Goal: Task Accomplishment & Management: Use online tool/utility

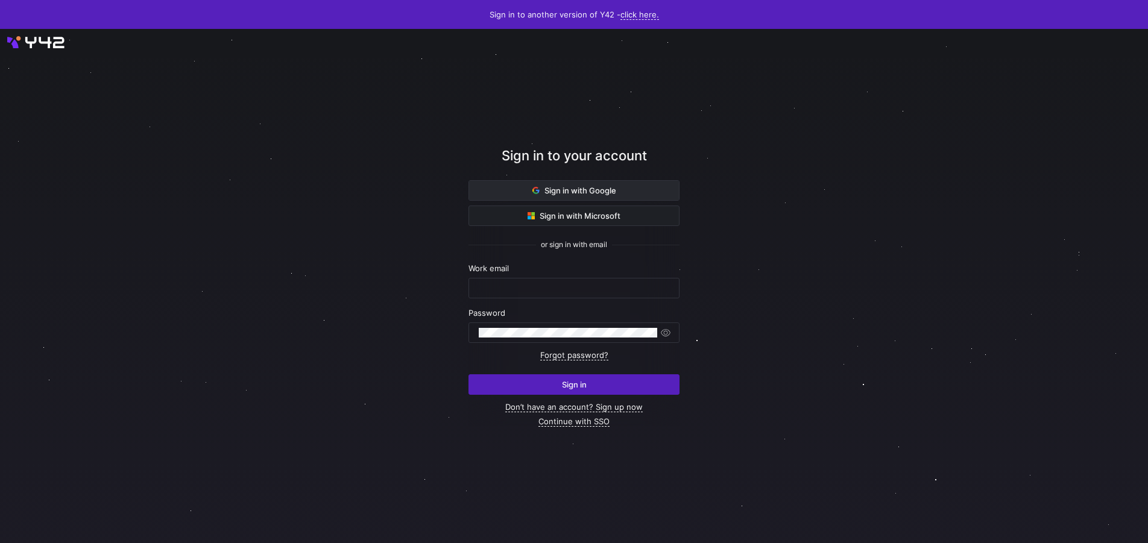
click at [638, 194] on span at bounding box center [574, 190] width 210 height 19
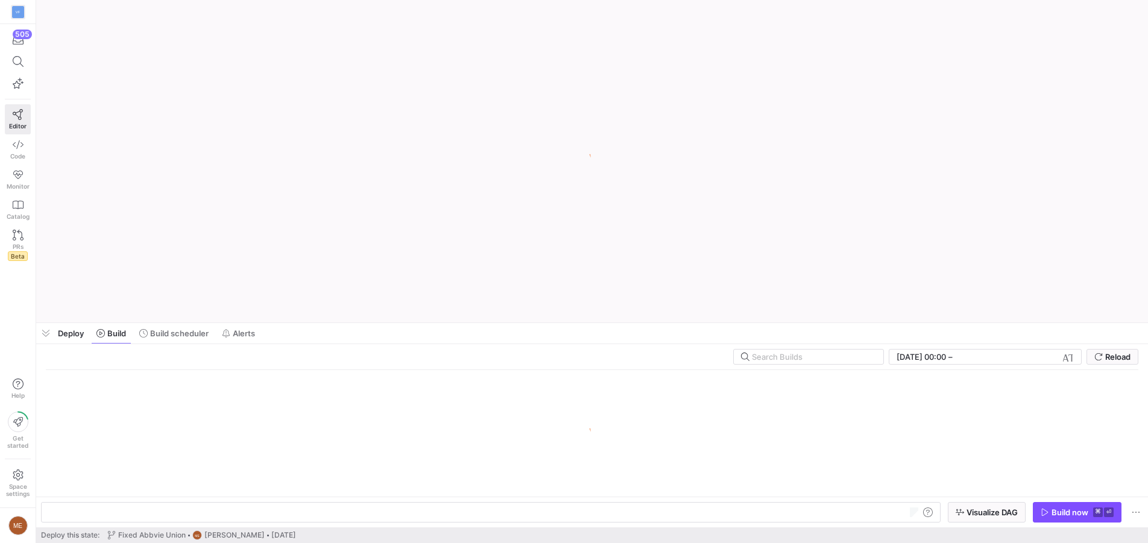
scroll to position [0, 36]
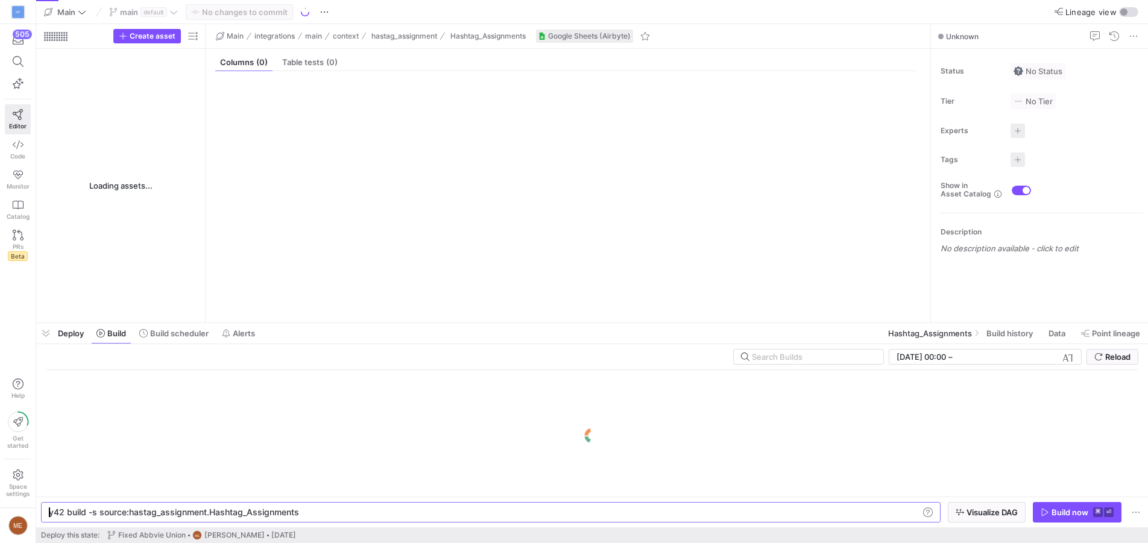
type textarea "y42 build -s source:hastag_assignment.Hashtag_Assignments"
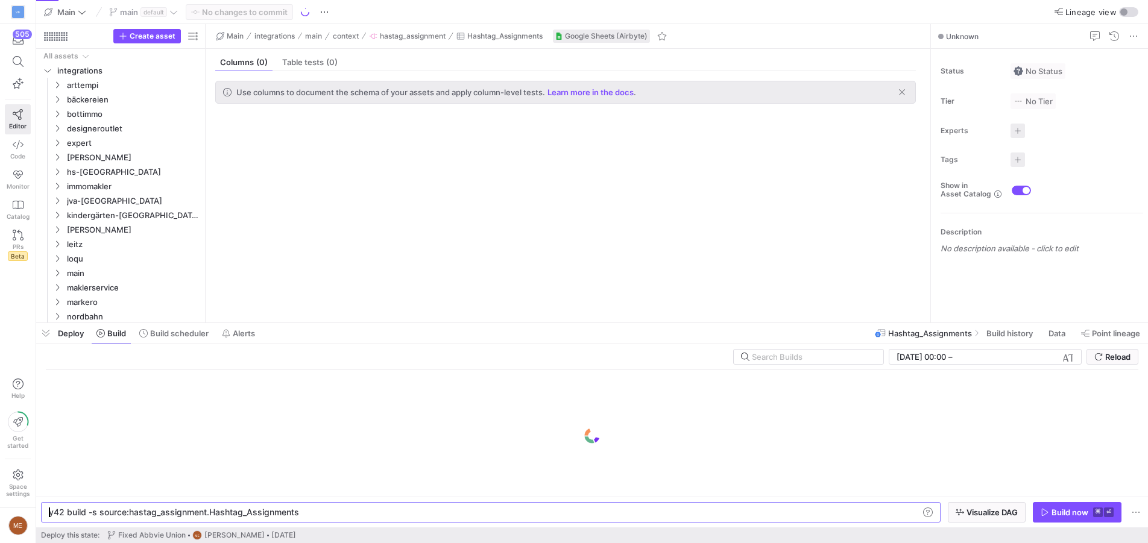
scroll to position [30, 0]
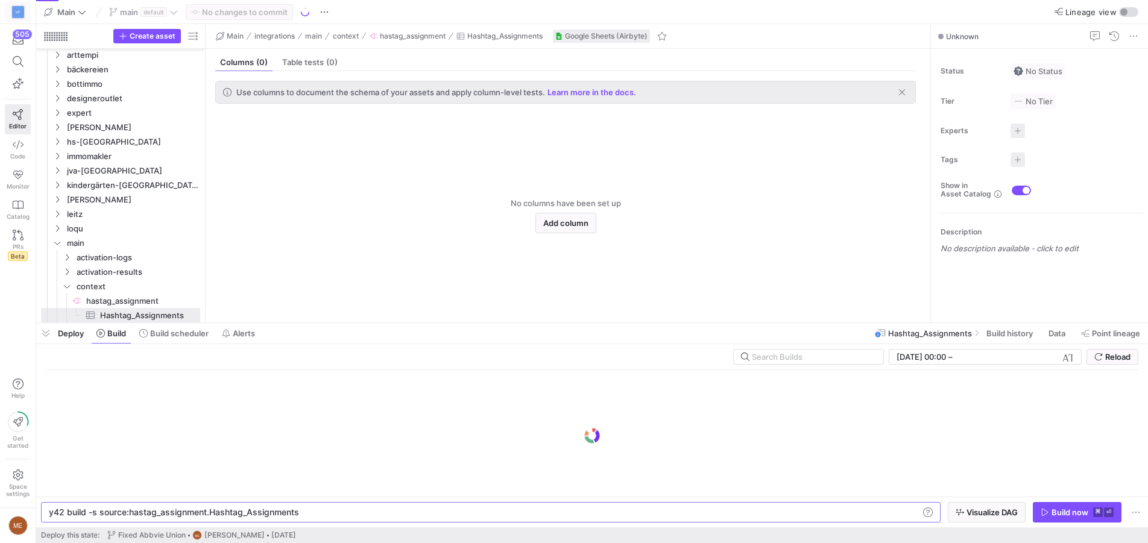
click at [19, 8] on div "VF" at bounding box center [18, 12] width 12 height 12
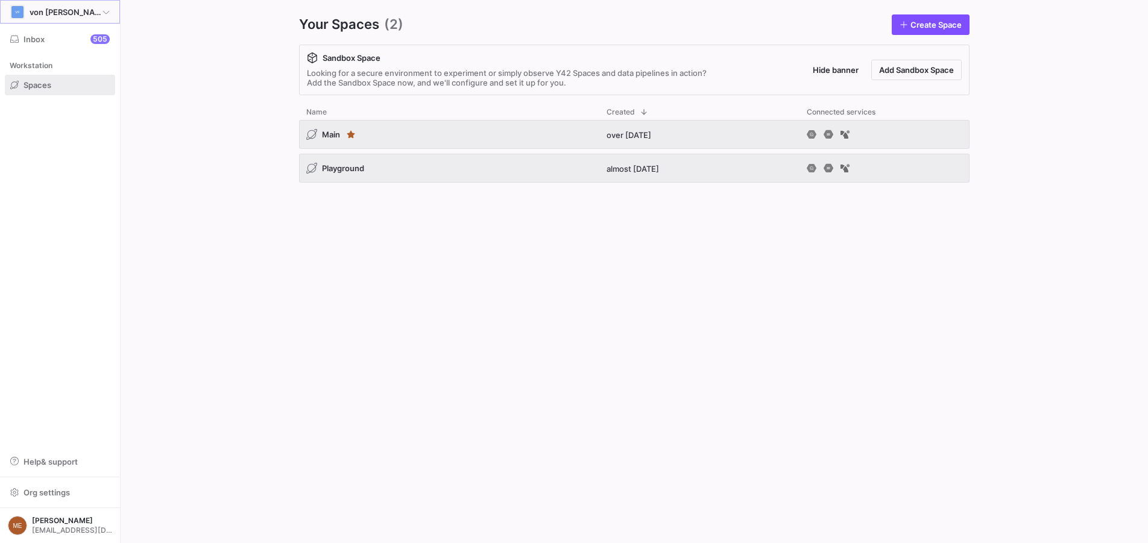
click at [106, 14] on icon at bounding box center [106, 11] width 7 height 7
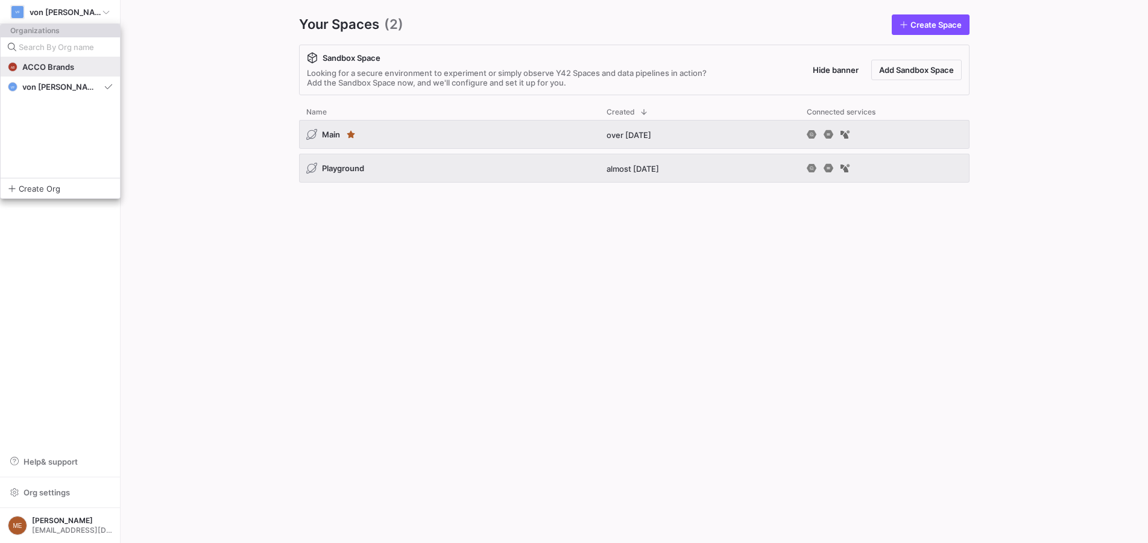
click at [68, 71] on span "ACCO Brands" at bounding box center [48, 67] width 52 height 10
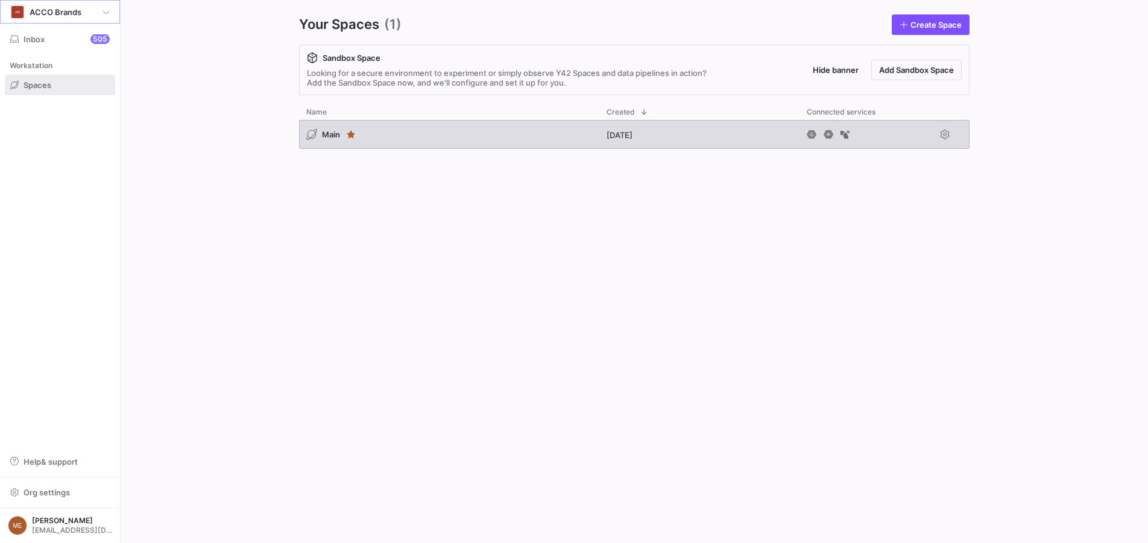
click at [407, 138] on div "Main" at bounding box center [449, 134] width 300 height 29
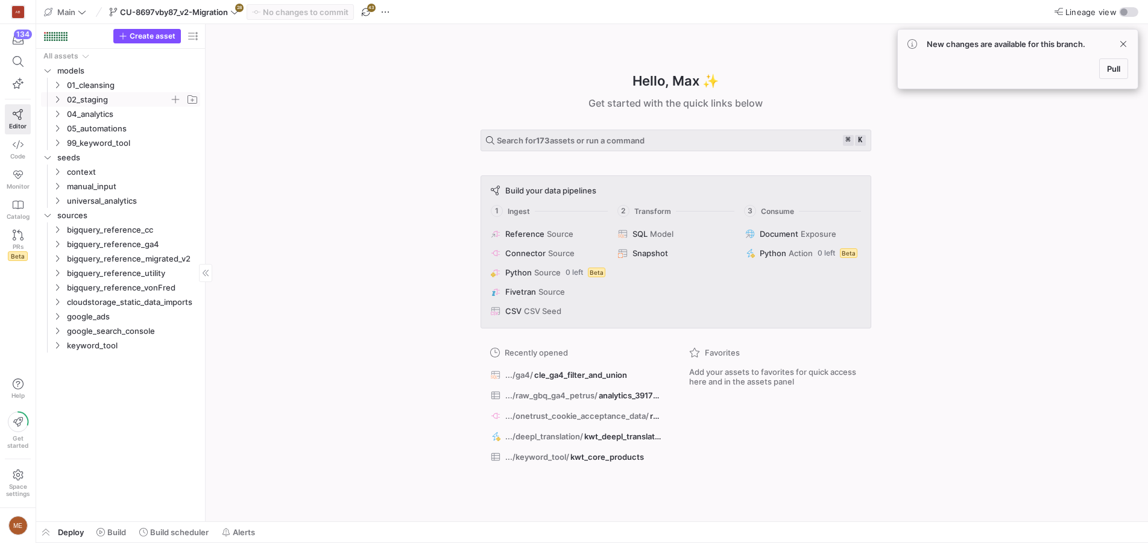
click at [125, 102] on span "02_staging" at bounding box center [118, 100] width 103 height 14
click at [86, 116] on span "ga4" at bounding box center [123, 114] width 93 height 14
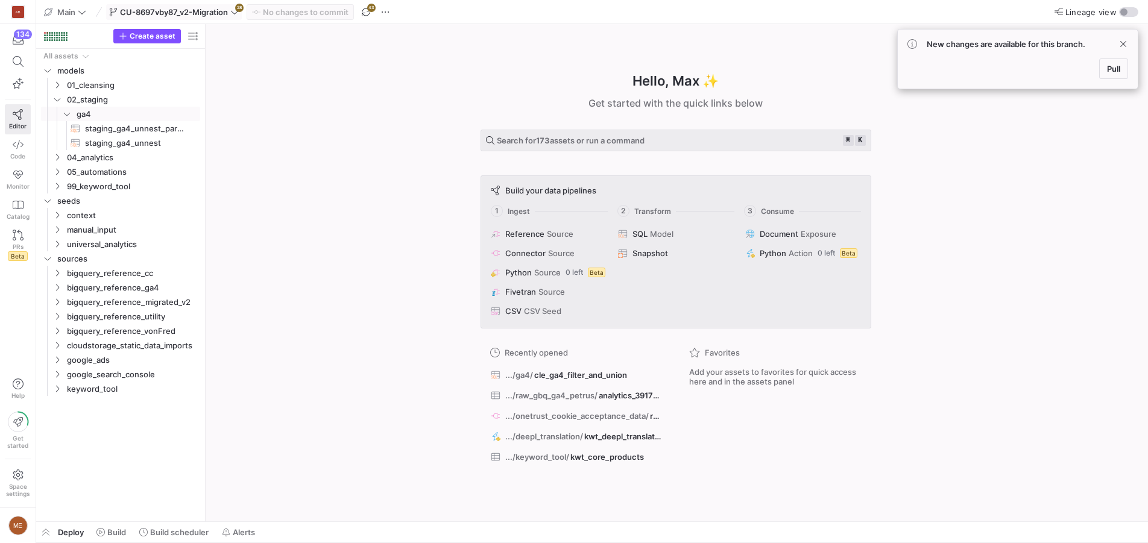
click at [232, 10] on icon at bounding box center [234, 12] width 8 height 8
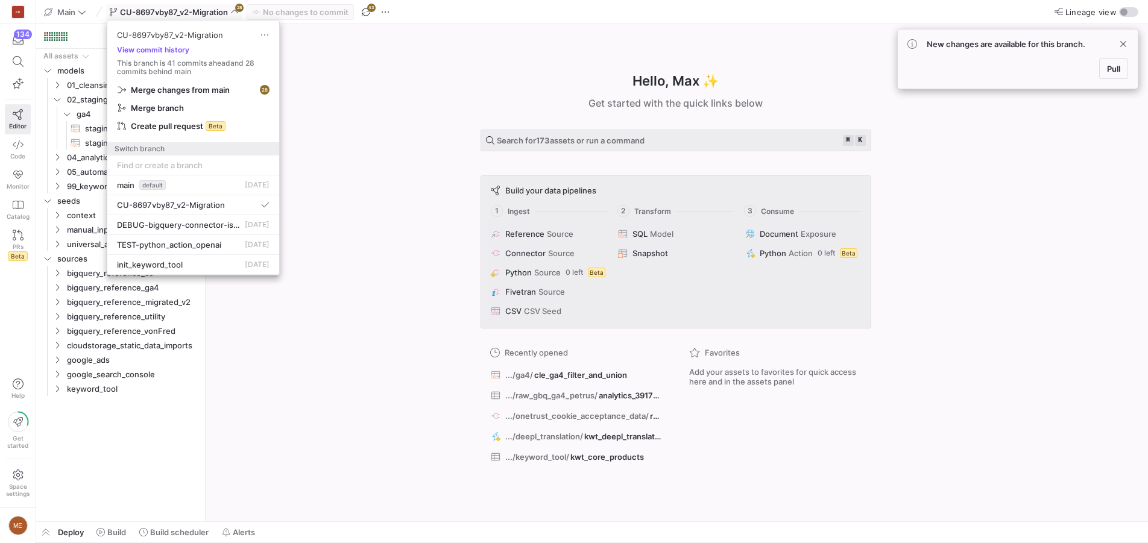
click at [343, 199] on div at bounding box center [574, 271] width 1148 height 543
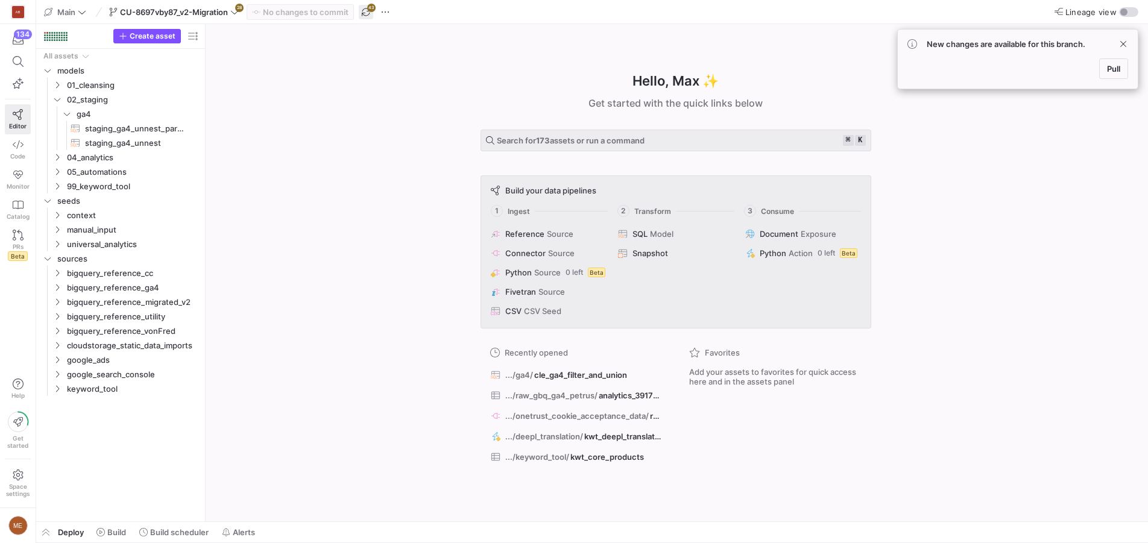
click at [372, 12] on span "button" at bounding box center [366, 12] width 14 height 14
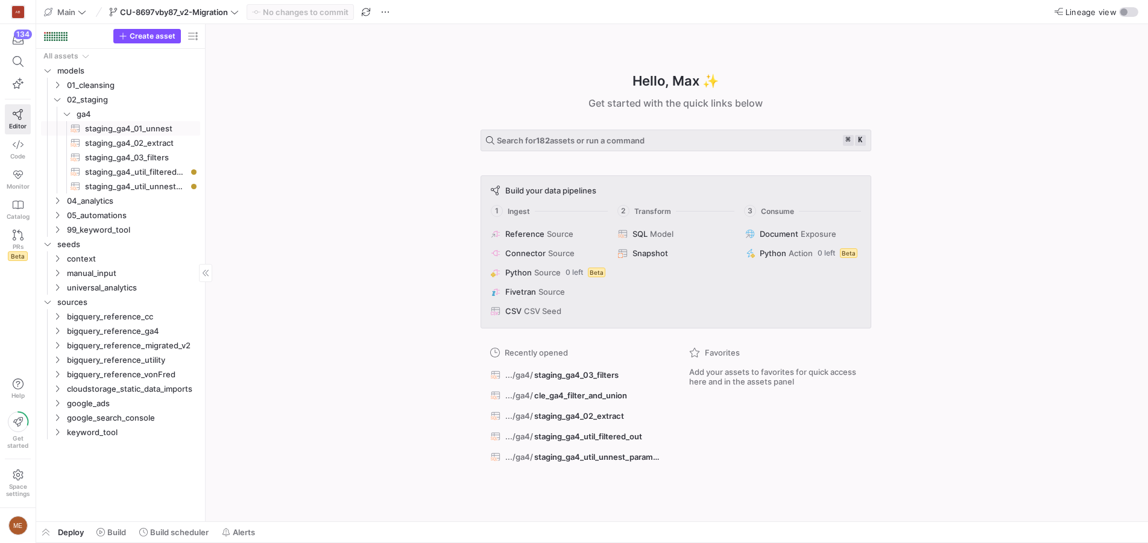
click at [166, 127] on span "staging_ga4_01_unnest​​​​​​​​​​" at bounding box center [135, 129] width 101 height 14
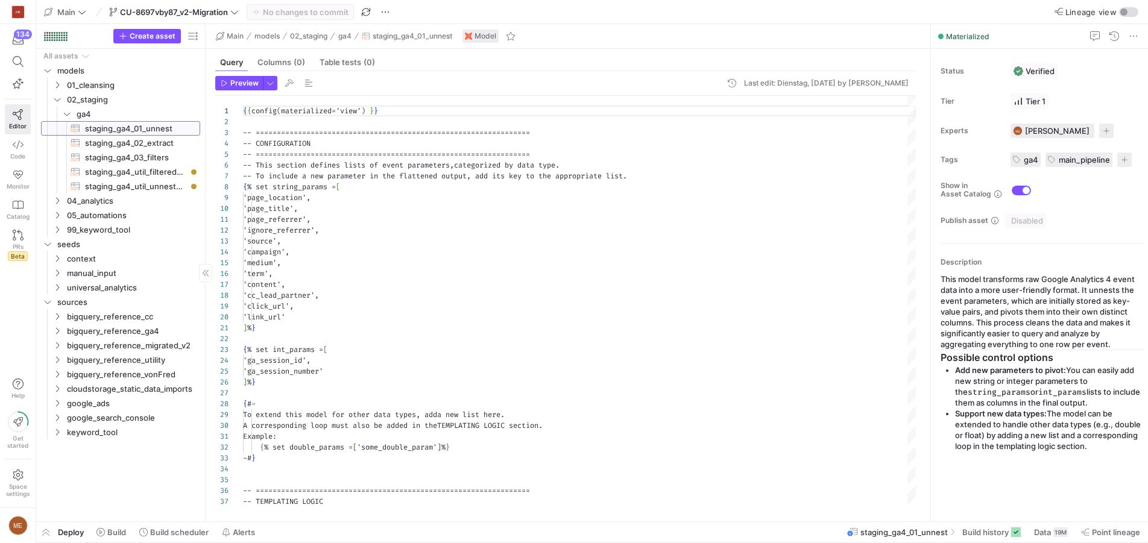
scroll to position [109, 0]
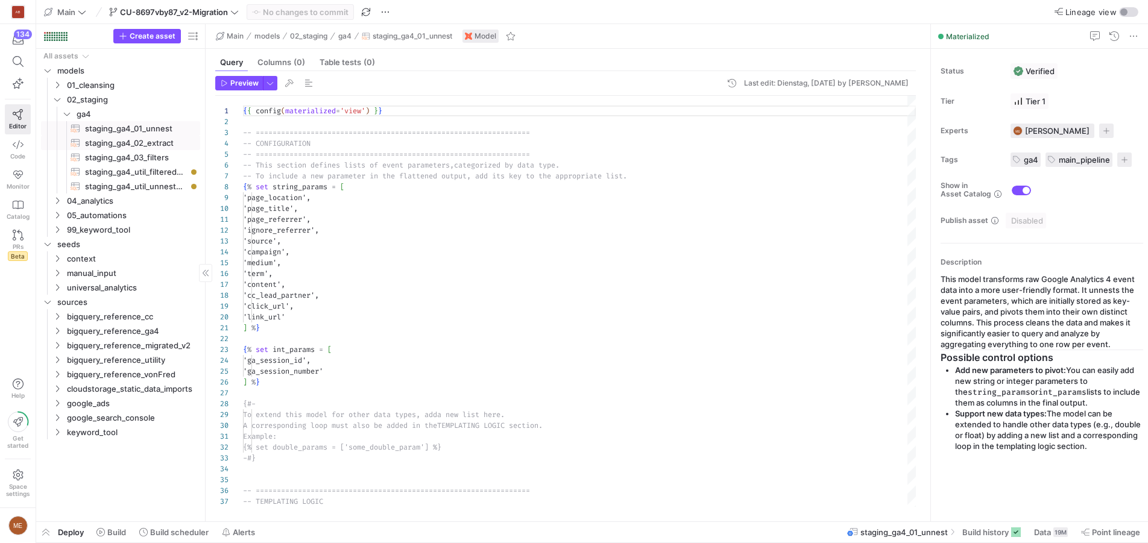
click at [162, 140] on span "staging_ga4_02_extract​​​​​​​​​​" at bounding box center [135, 143] width 101 height 14
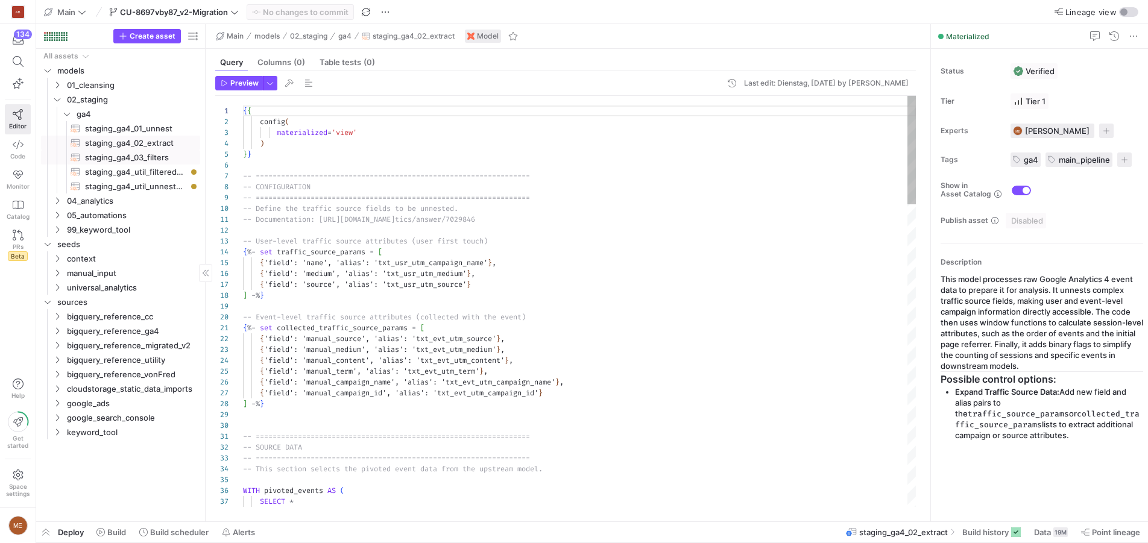
click at [154, 156] on span "staging_ga4_03_filters​​​​​​​​​​" at bounding box center [135, 158] width 101 height 14
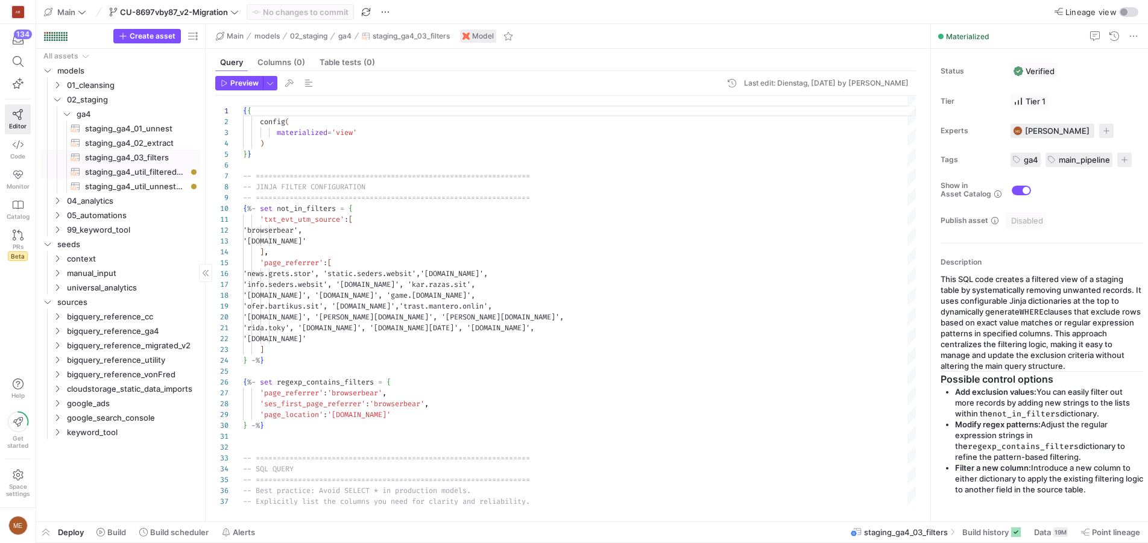
click at [136, 171] on span "staging_ga4_util_filtered_out​​​​​​​​​​" at bounding box center [135, 172] width 101 height 14
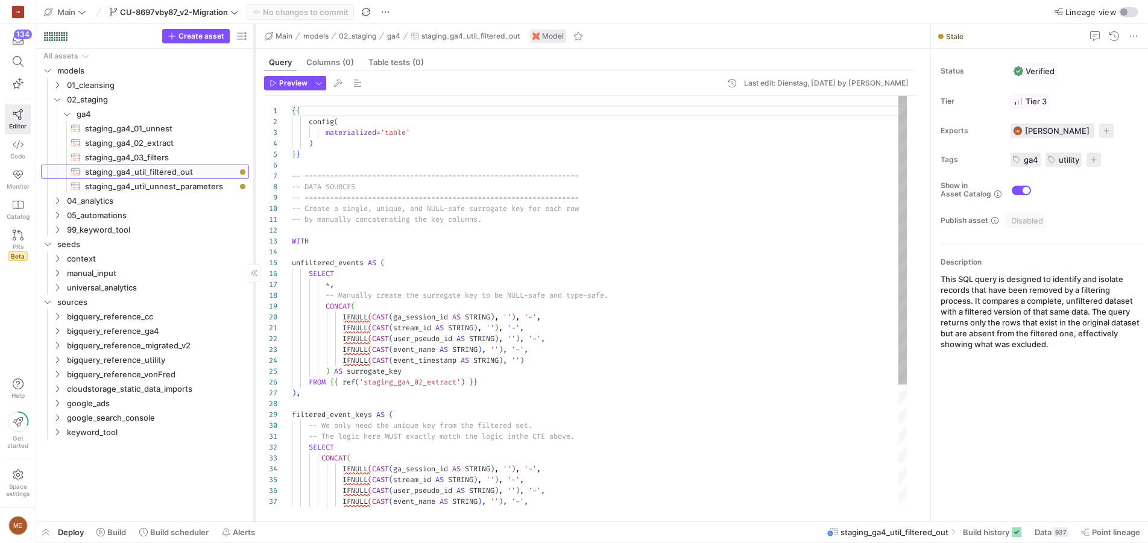
drag, startPoint x: 204, startPoint y: 193, endPoint x: 249, endPoint y: 192, distance: 44.6
click at [254, 192] on div at bounding box center [254, 273] width 1 height 498
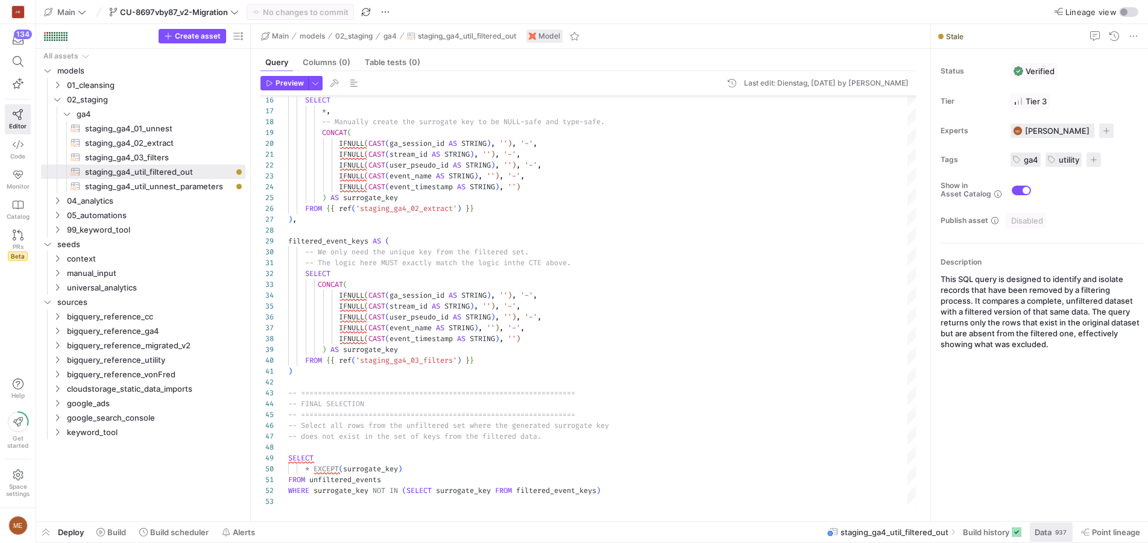
click at [1059, 533] on div "937" at bounding box center [1061, 533] width 14 height 10
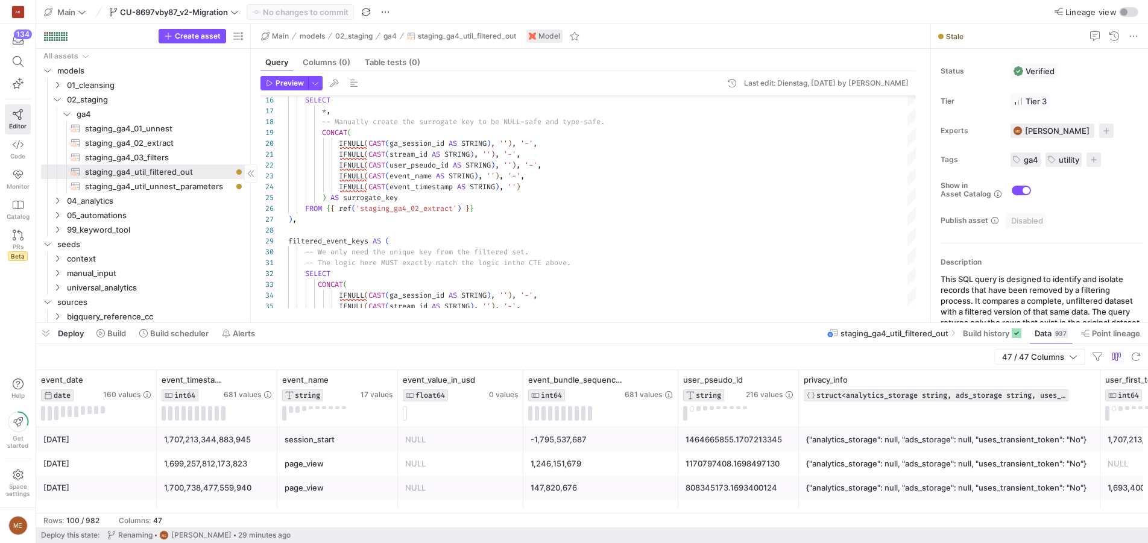
click at [176, 159] on span "staging_ga4_03_filters​​​​​​​​​​" at bounding box center [158, 158] width 147 height 14
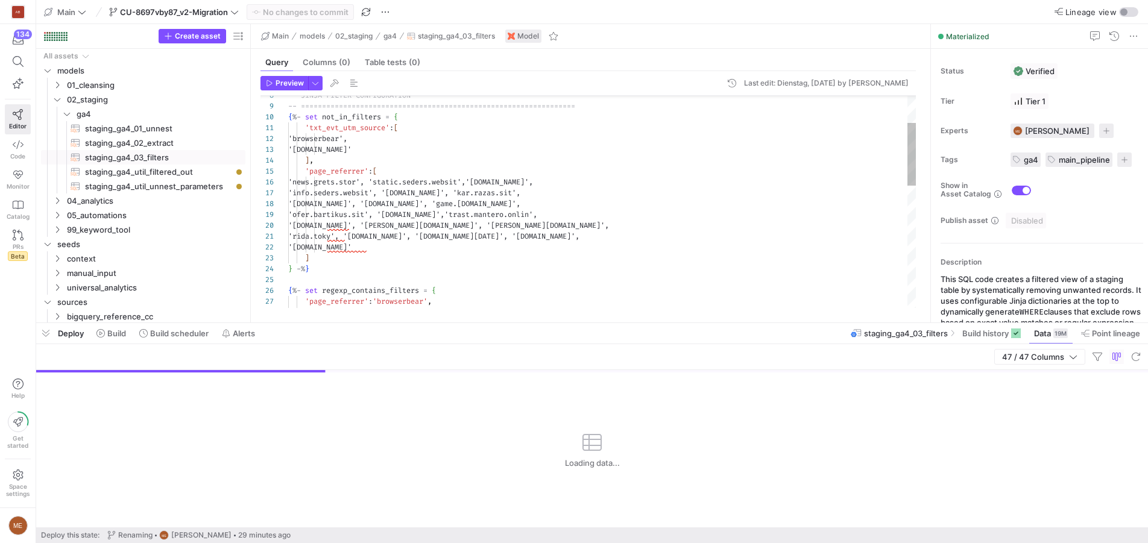
click at [469, 226] on div "'news.grets.stor', 'static.seders.websit', '[DOMAIN_NAME]', 'info.seders.websit…" at bounding box center [602, 361] width 628 height 715
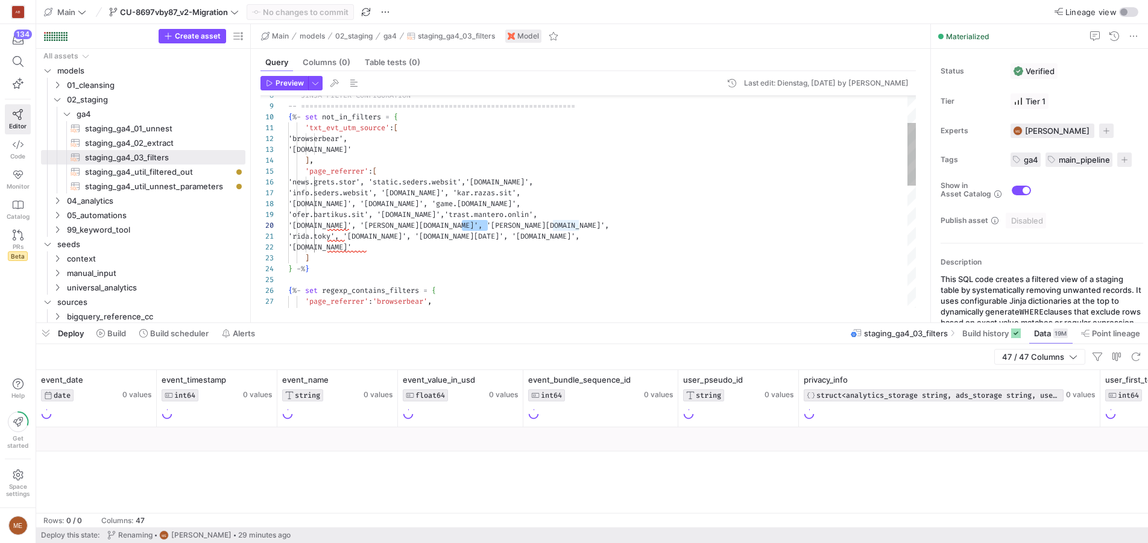
click at [461, 210] on div "'news.grets.stor', 'static.seders.websit', '[DOMAIN_NAME]', 'info.seders.websit…" at bounding box center [602, 361] width 628 height 715
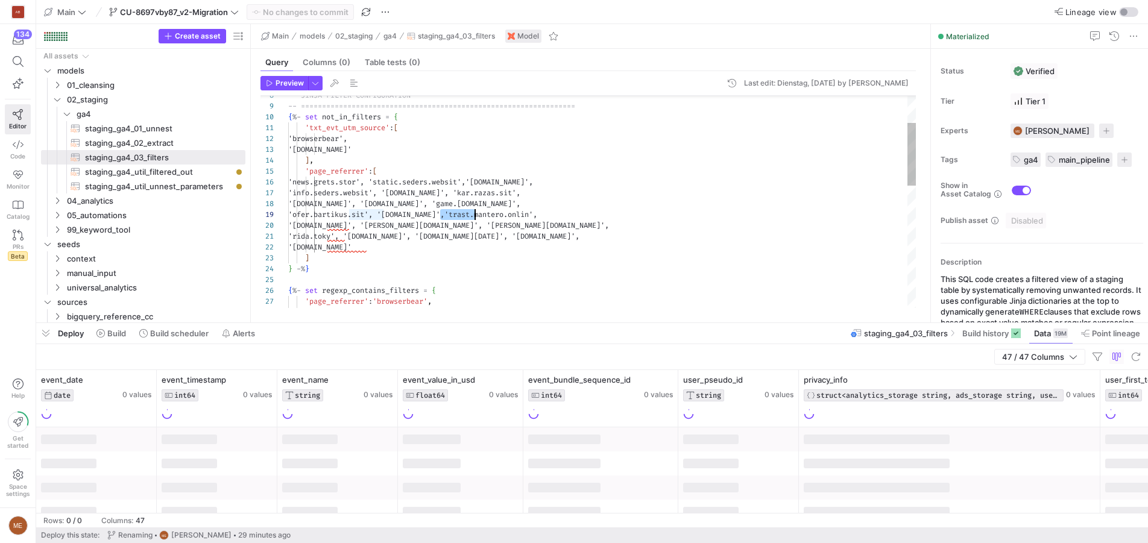
click at [448, 201] on div "'news.grets.stor', 'static.seders.websit', '[DOMAIN_NAME]', 'info.seders.websit…" at bounding box center [602, 361] width 628 height 715
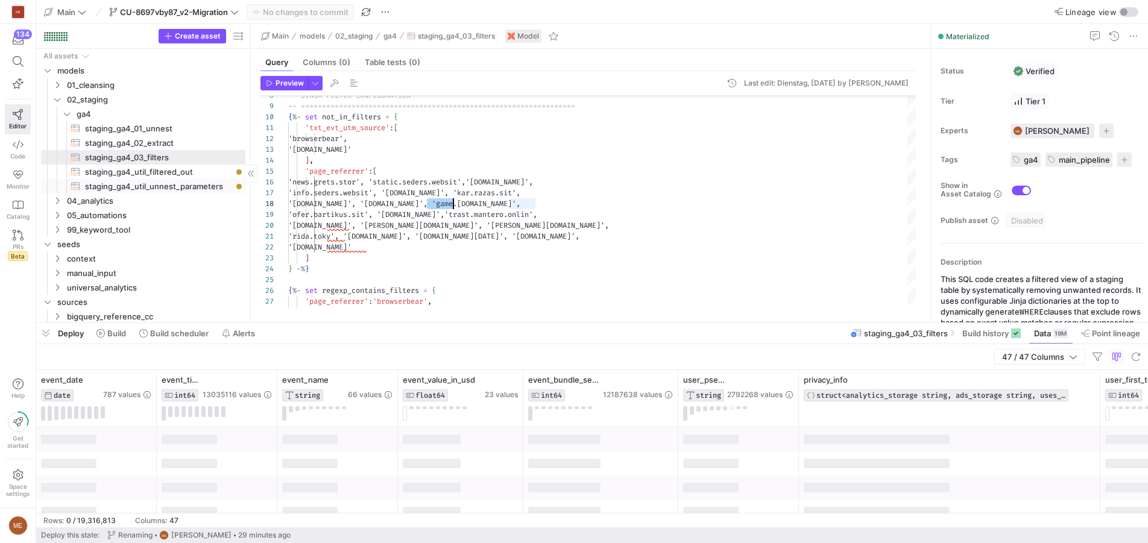
click at [182, 180] on span "staging_ga4_util_unnest_parameters​​​​​​​​​​" at bounding box center [158, 187] width 147 height 14
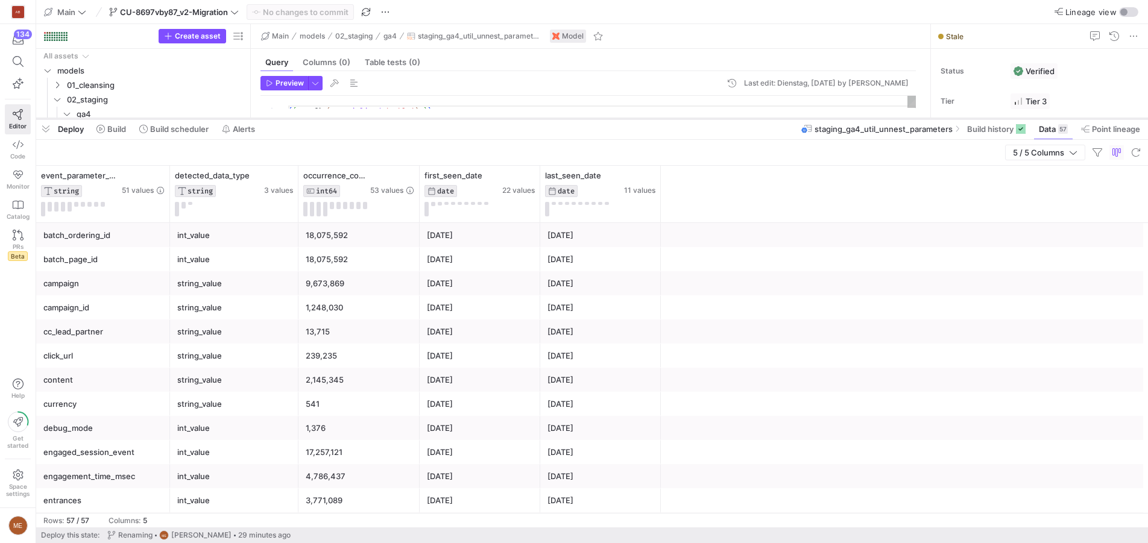
drag, startPoint x: 406, startPoint y: 324, endPoint x: 475, endPoint y: 119, distance: 215.9
click at [475, 119] on div at bounding box center [592, 118] width 1112 height 5
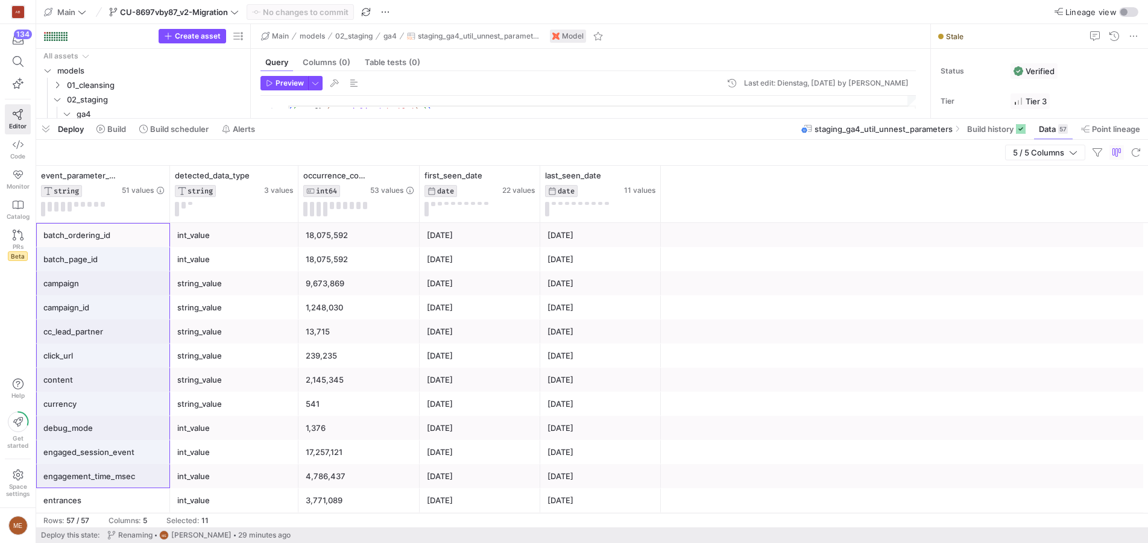
drag, startPoint x: 103, startPoint y: 239, endPoint x: 69, endPoint y: 463, distance: 226.8
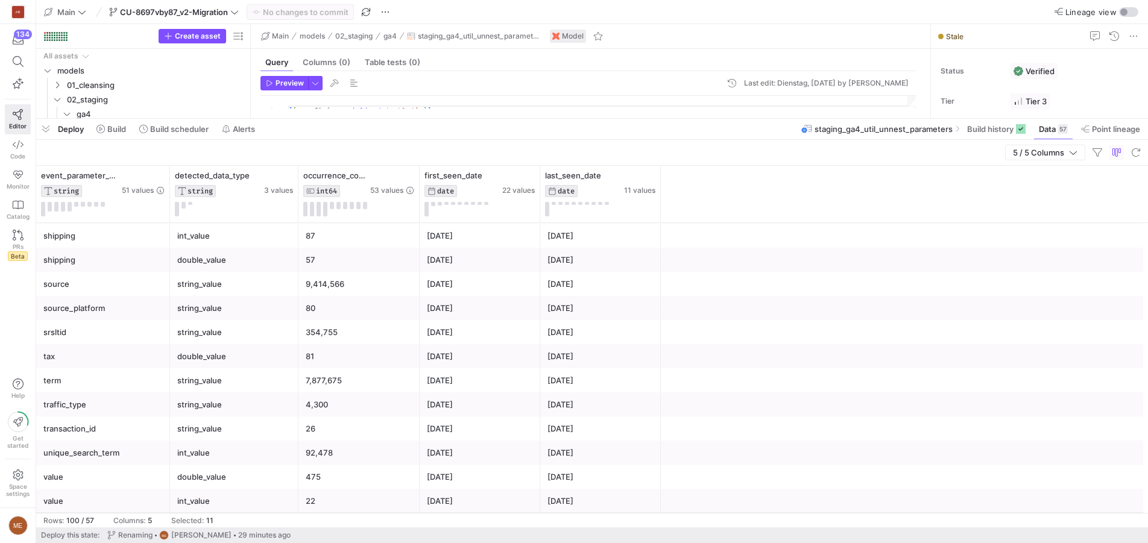
click at [119, 264] on div "shipping" at bounding box center [102, 261] width 119 height 24
click at [118, 313] on div "source_platform" at bounding box center [102, 309] width 119 height 24
click at [118, 361] on div "tax" at bounding box center [102, 357] width 119 height 24
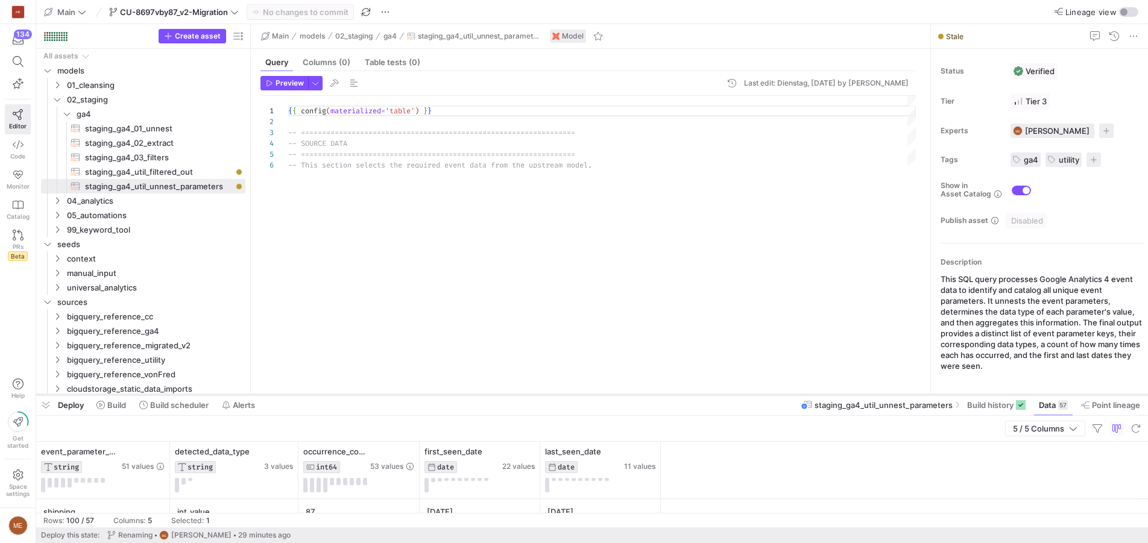
drag, startPoint x: 203, startPoint y: 120, endPoint x: 192, endPoint y: 396, distance: 276.5
click at [192, 396] on div at bounding box center [592, 395] width 1112 height 5
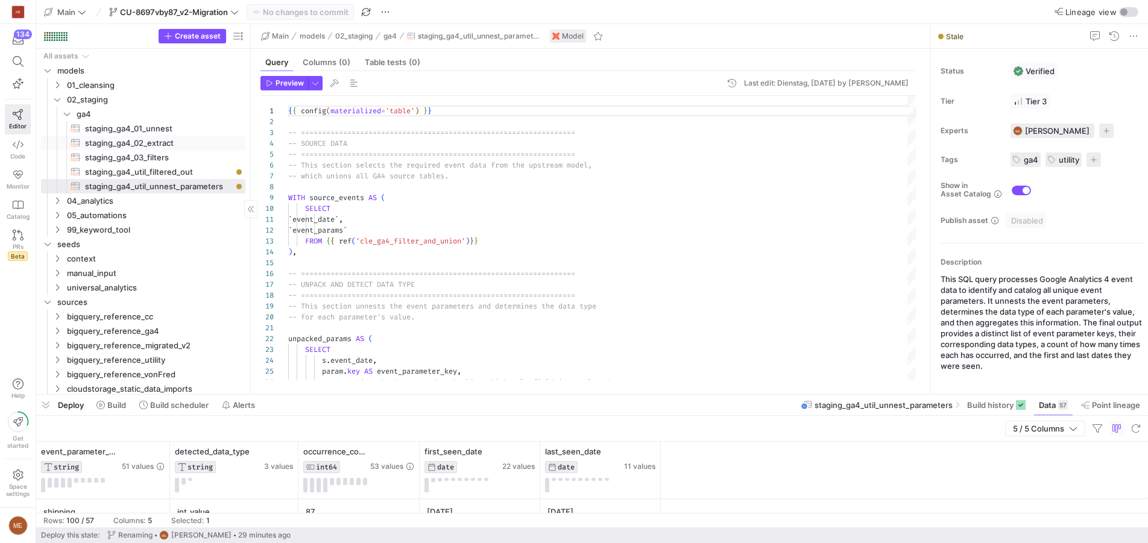
click at [204, 138] on span "staging_ga4_02_extract​​​​​​​​​​" at bounding box center [158, 143] width 147 height 14
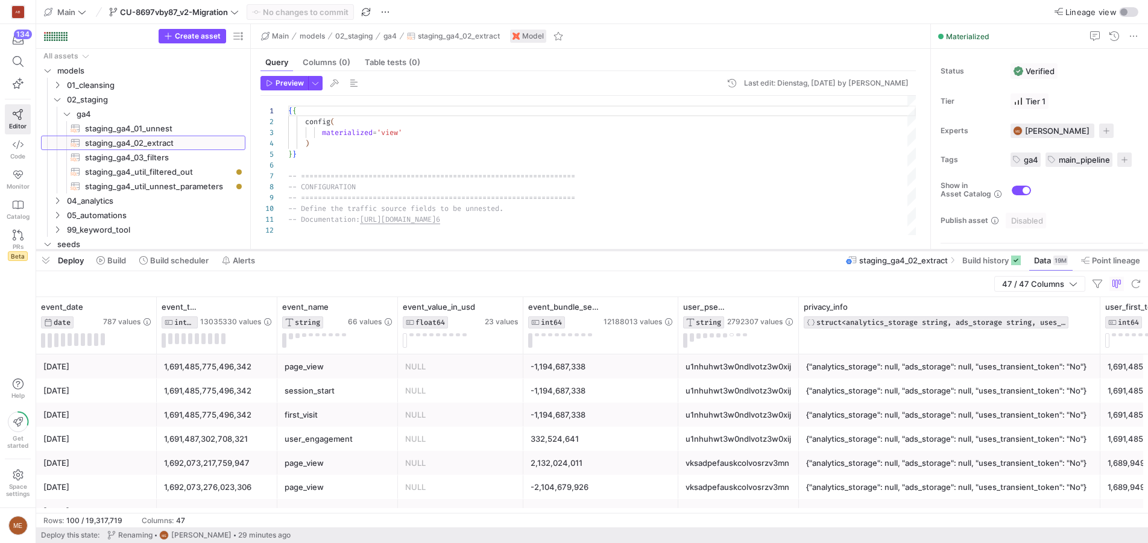
drag, startPoint x: 270, startPoint y: 394, endPoint x: 270, endPoint y: 249, distance: 144.8
click at [270, 249] on div at bounding box center [592, 250] width 1112 height 5
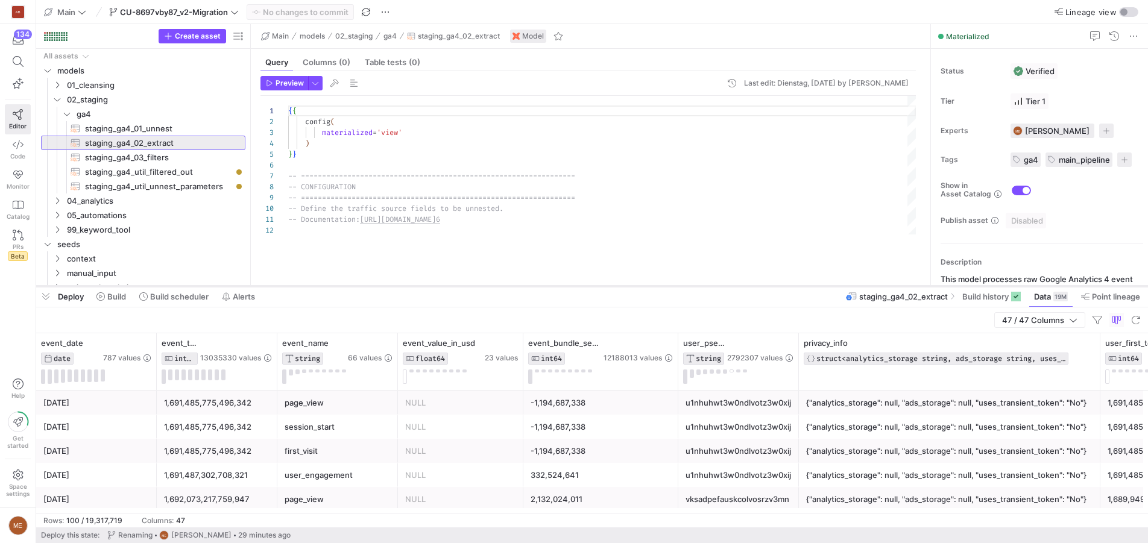
drag, startPoint x: 255, startPoint y: 250, endPoint x: 255, endPoint y: 287, distance: 36.8
click at [255, 287] on div at bounding box center [592, 286] width 1112 height 5
click at [981, 295] on span "Build history" at bounding box center [986, 297] width 46 height 10
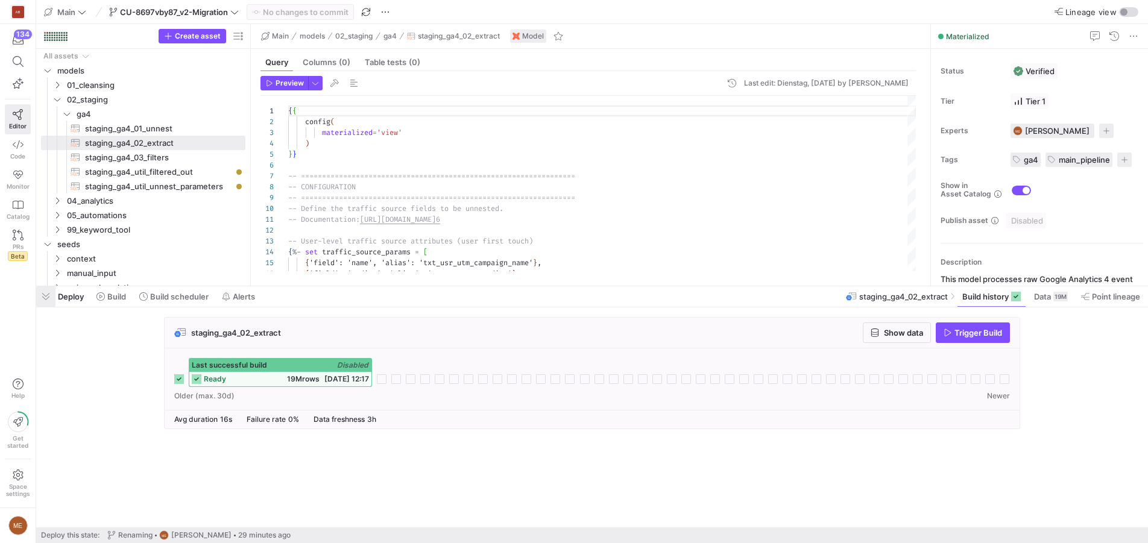
click at [51, 293] on span "button" at bounding box center [45, 297] width 19 height 21
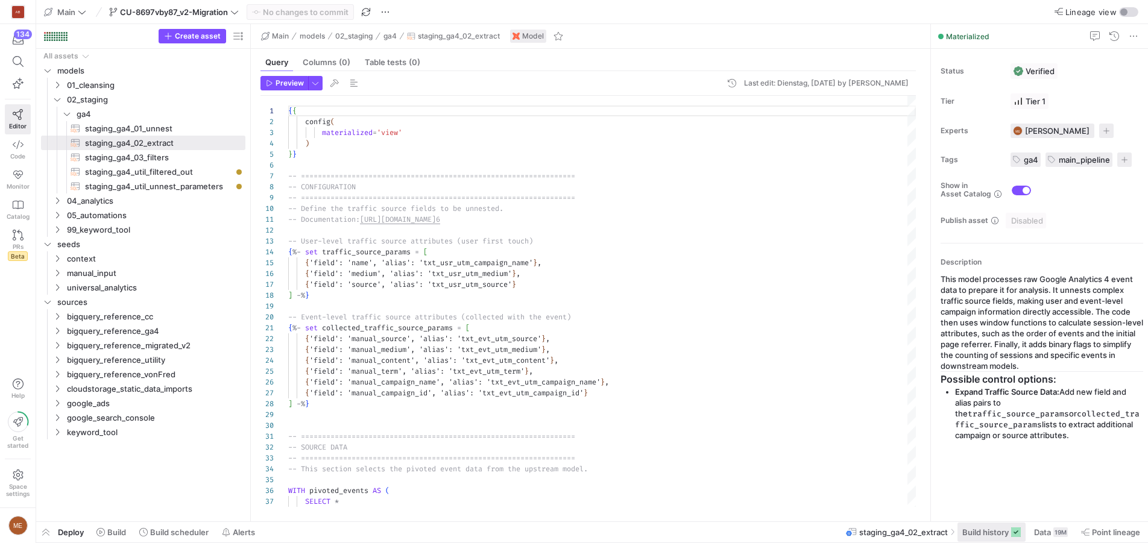
click at [969, 528] on span "Build history" at bounding box center [986, 533] width 46 height 10
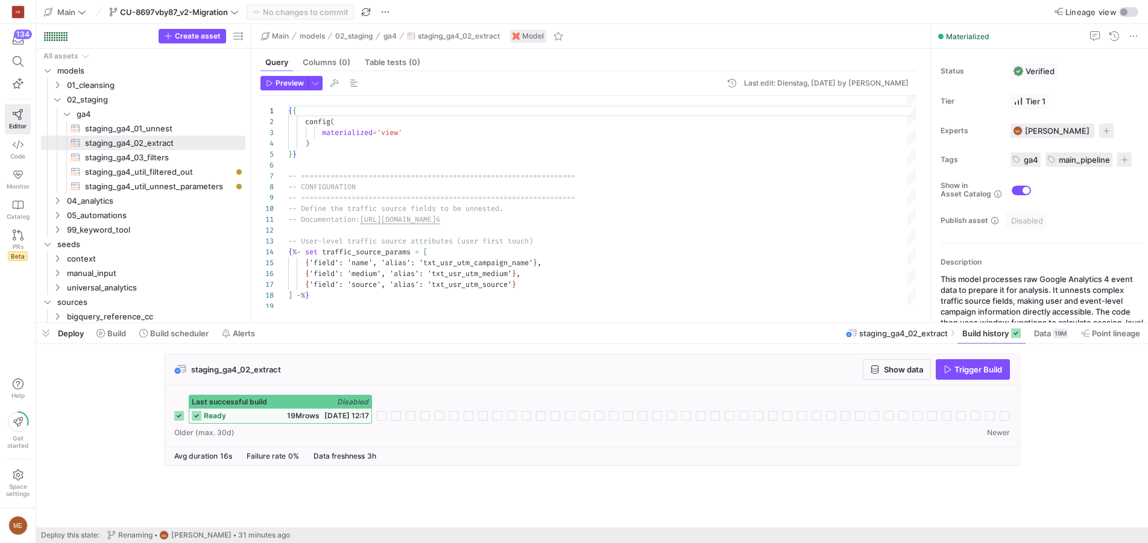
click at [288, 404] on div "Last successful build Disabled" at bounding box center [280, 402] width 182 height 13
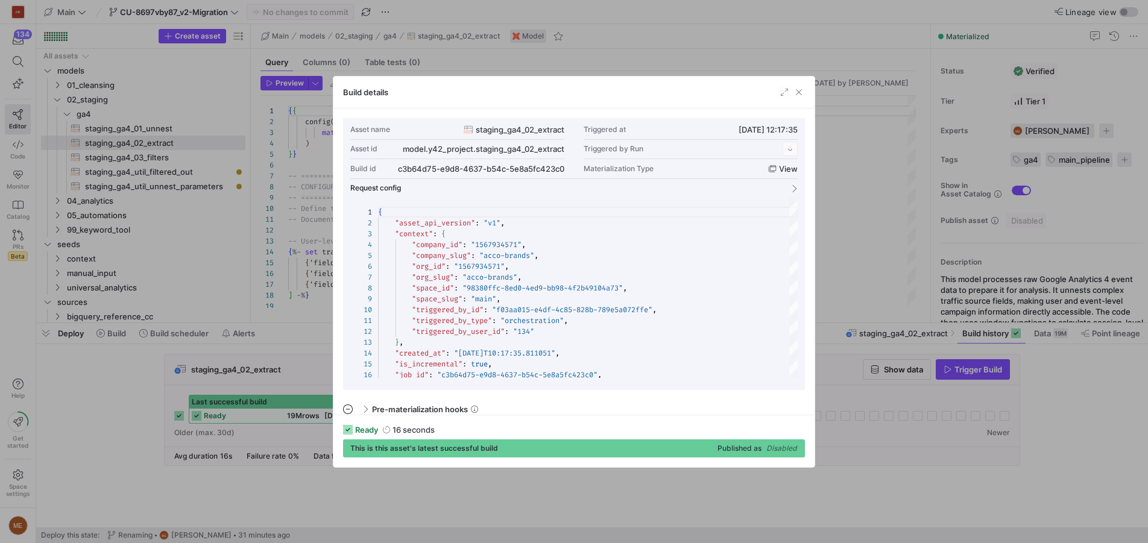
scroll to position [109, 0]
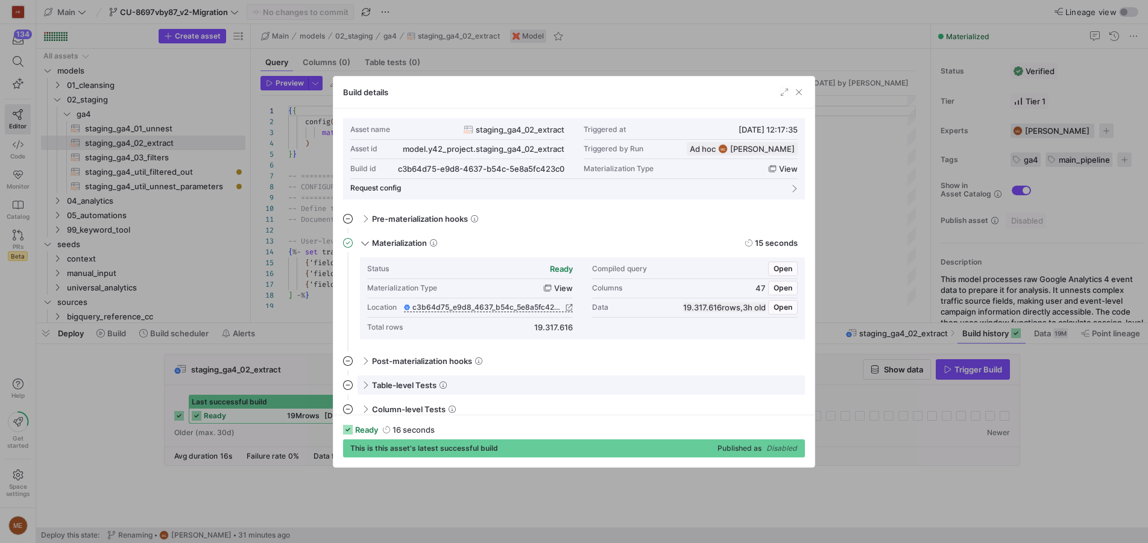
click at [366, 385] on span at bounding box center [365, 384] width 10 height 5
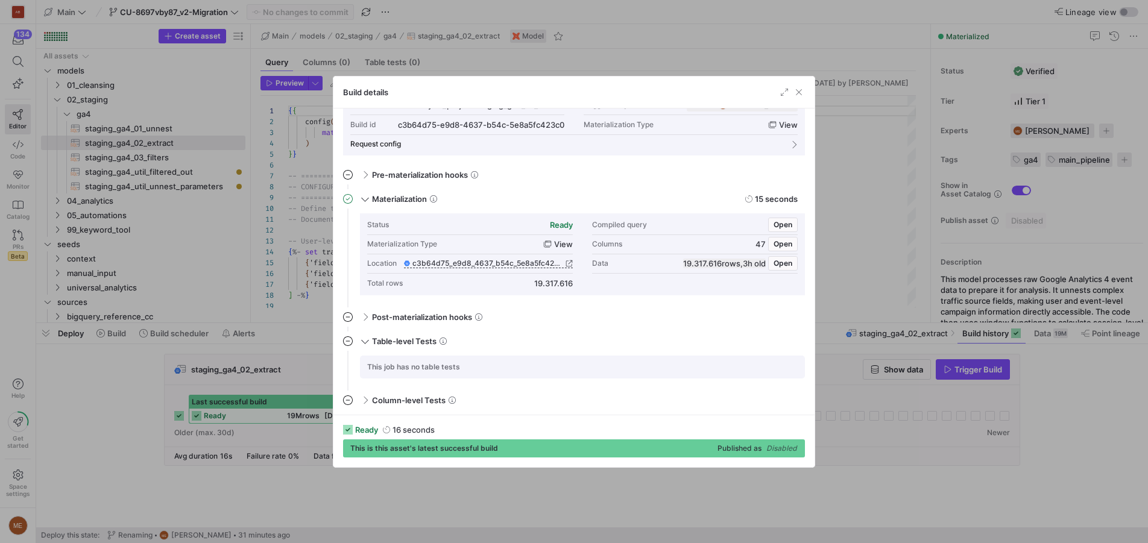
click at [215, 379] on div at bounding box center [574, 271] width 1148 height 543
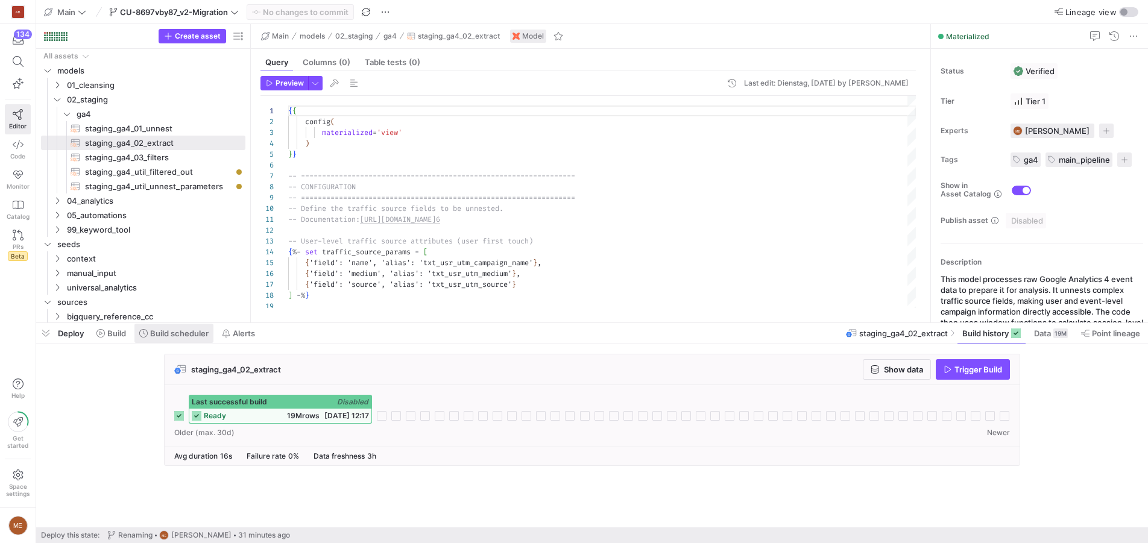
click at [175, 332] on span "Build scheduler" at bounding box center [179, 334] width 59 height 10
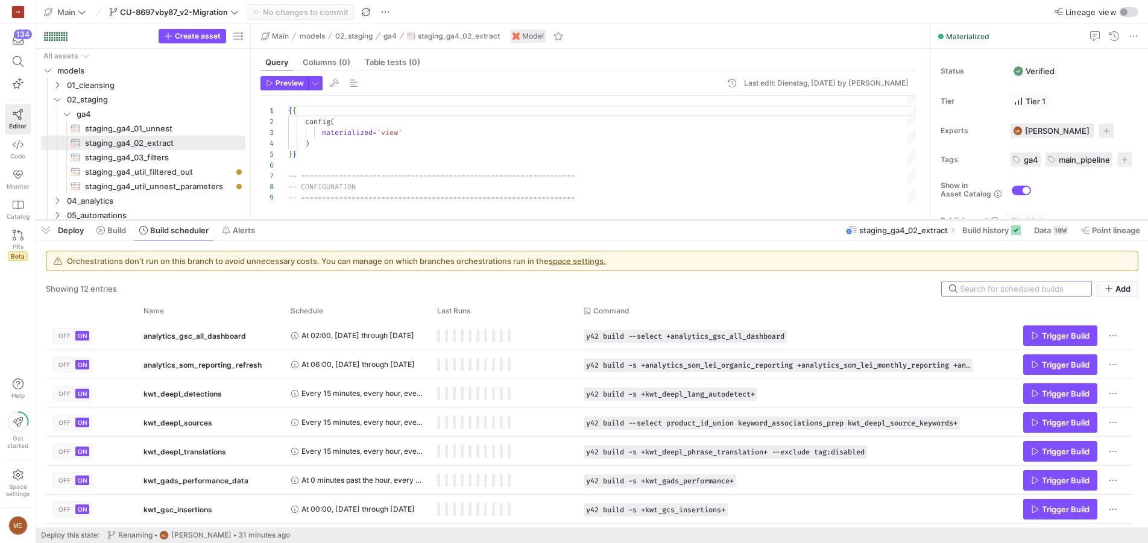
drag, startPoint x: 223, startPoint y: 323, endPoint x: 229, endPoint y: 215, distance: 107.5
click at [229, 218] on div at bounding box center [592, 220] width 1112 height 5
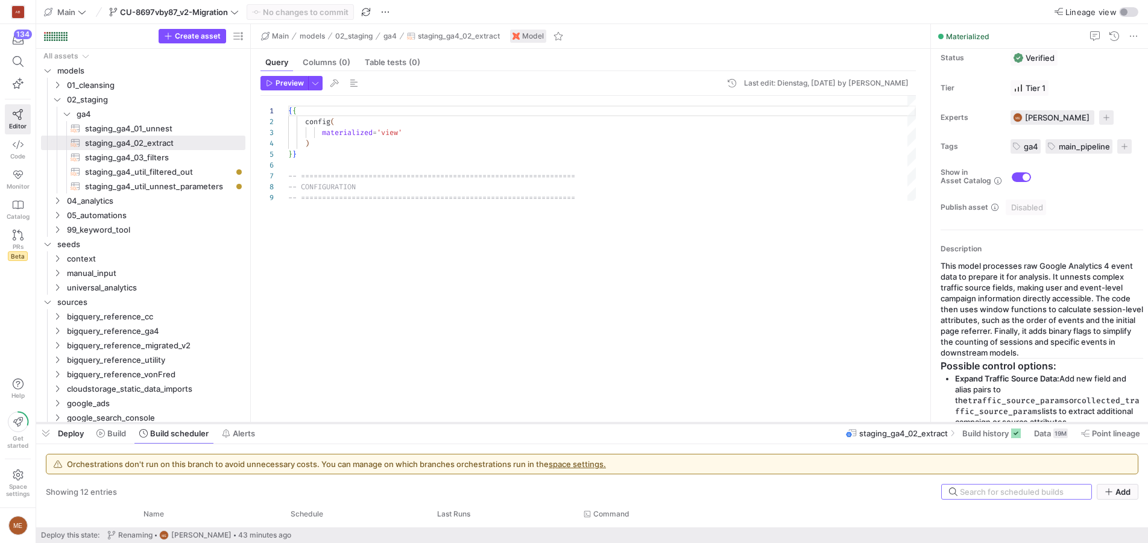
scroll to position [10, 0]
drag, startPoint x: 971, startPoint y: 214, endPoint x: 970, endPoint y: 428, distance: 214.1
click at [970, 426] on div at bounding box center [592, 423] width 1112 height 5
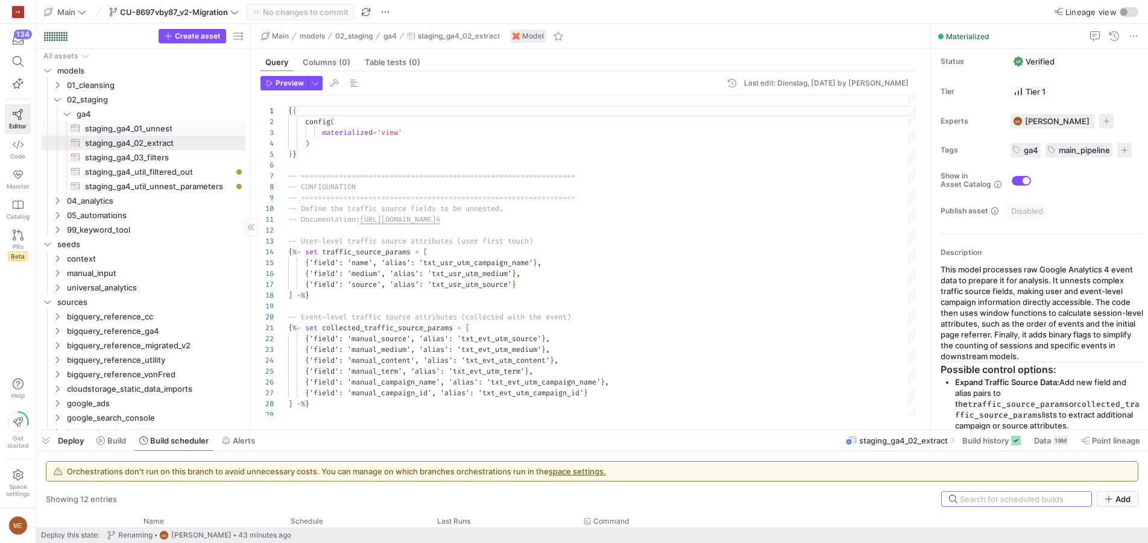
click at [113, 124] on span "staging_ga4_01_unnest​​​​​​​​​​" at bounding box center [158, 129] width 147 height 14
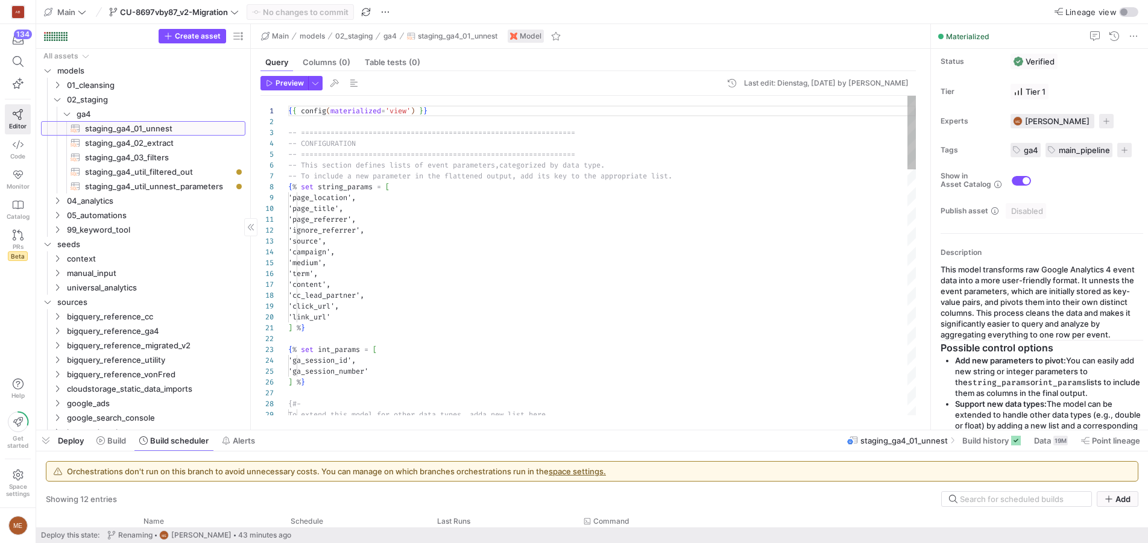
scroll to position [42, 0]
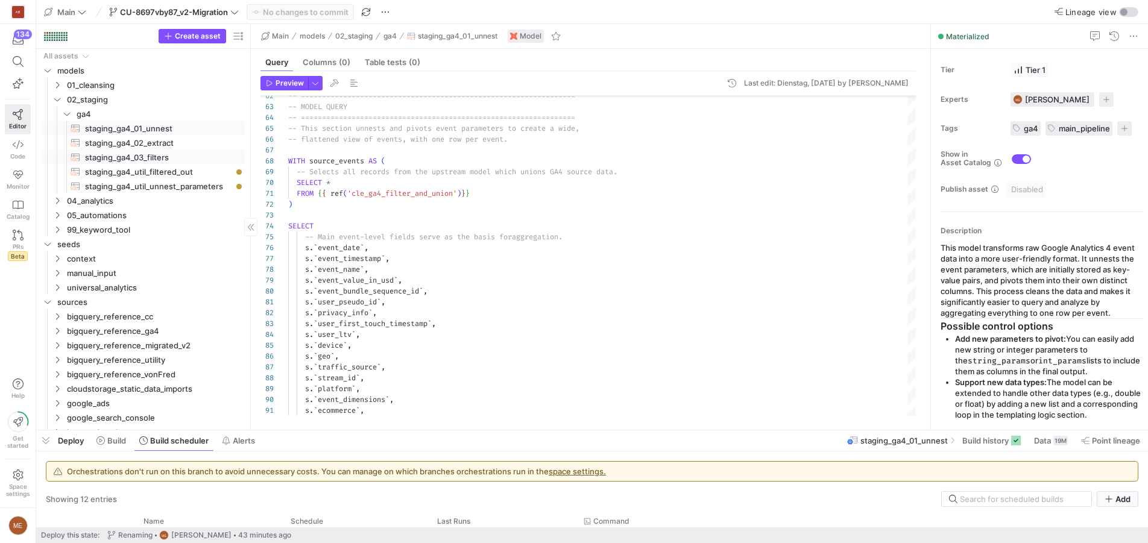
click at [176, 161] on span "staging_ga4_03_filters​​​​​​​​​​" at bounding box center [158, 158] width 147 height 14
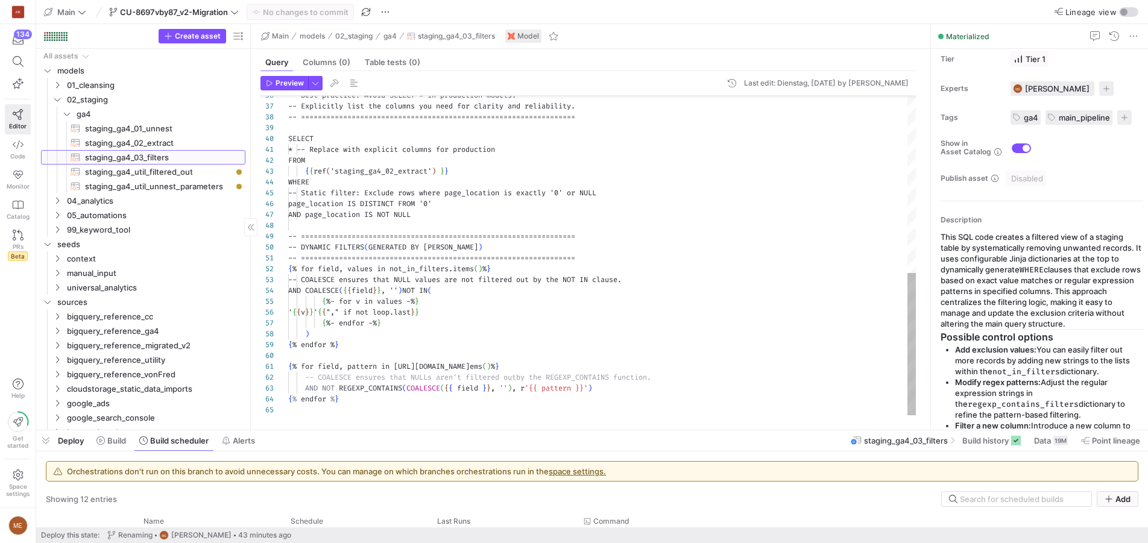
scroll to position [75, 0]
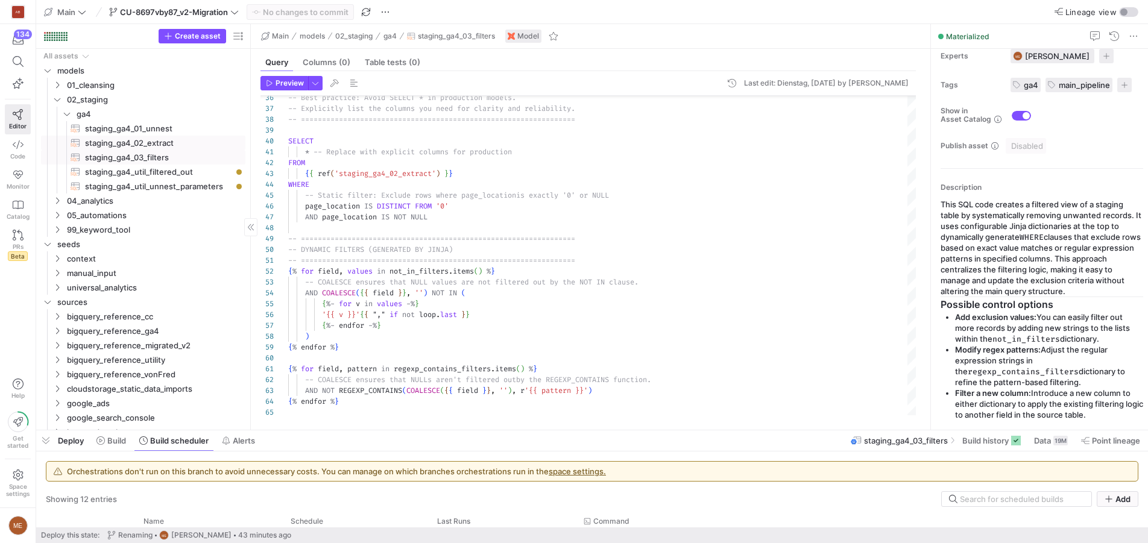
click at [211, 139] on span "staging_ga4_02_extract​​​​​​​​​​" at bounding box center [158, 143] width 147 height 14
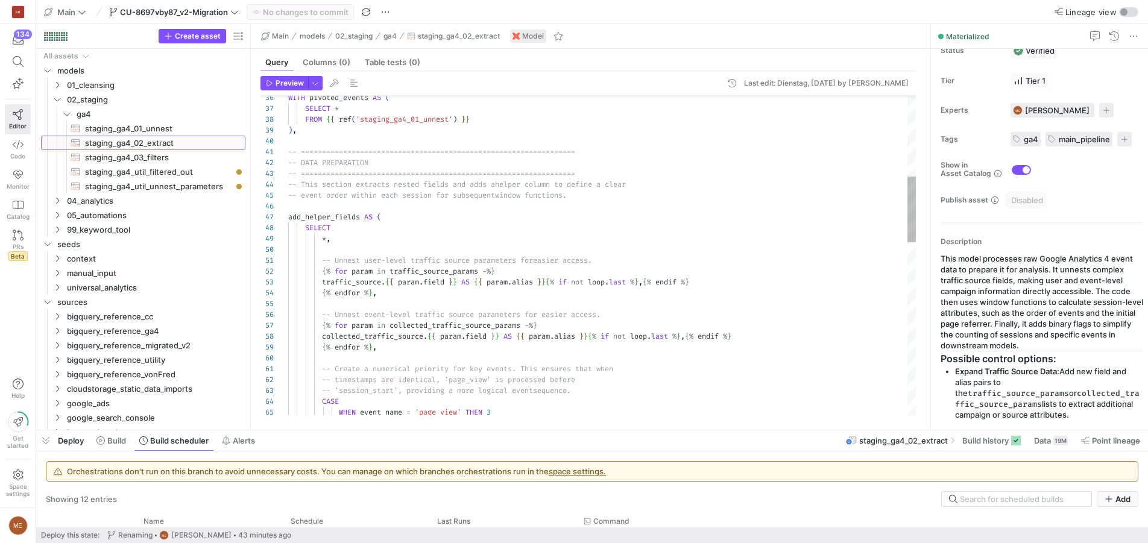
scroll to position [10, 0]
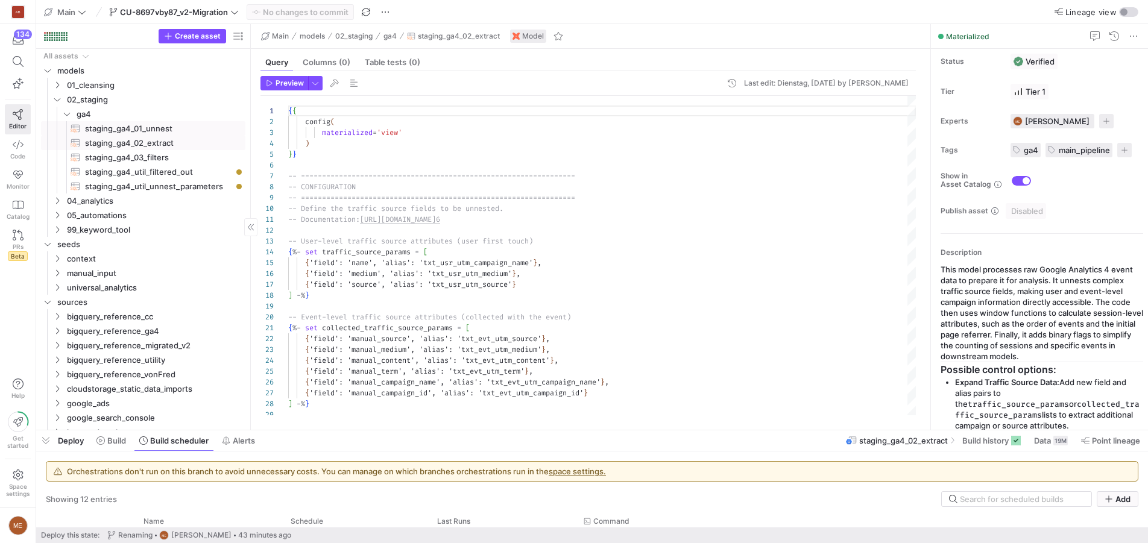
click at [150, 124] on span "staging_ga4_01_unnest​​​​​​​​​​" at bounding box center [158, 129] width 147 height 14
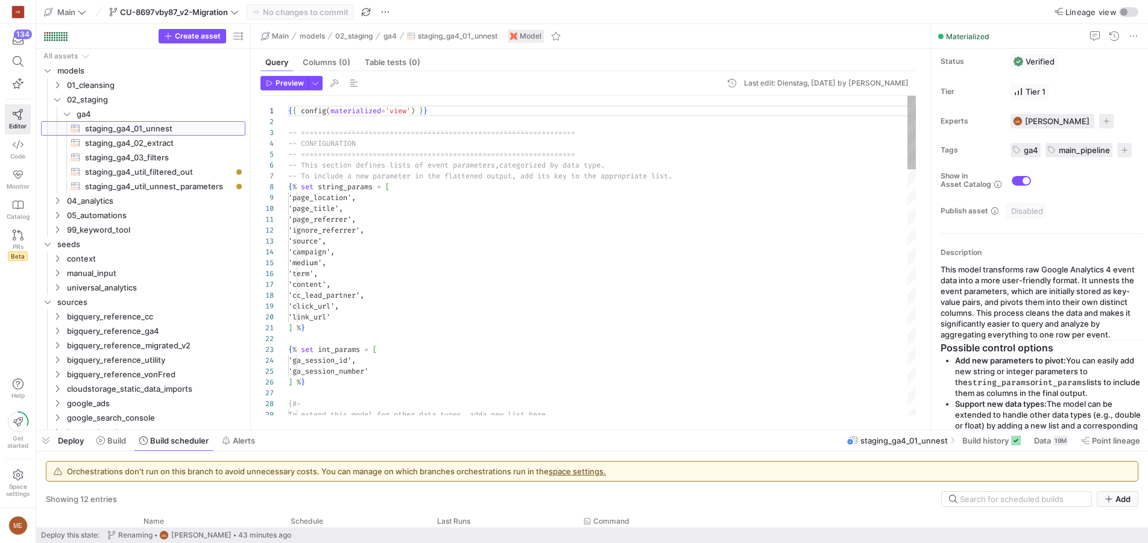
scroll to position [42, 0]
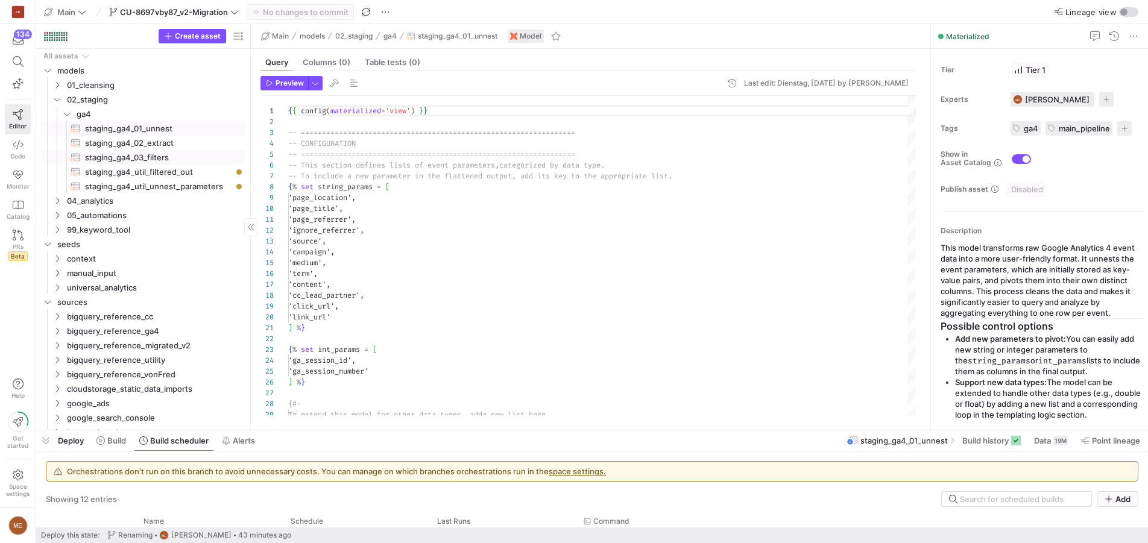
click at [173, 154] on span "staging_ga4_03_filters​​​​​​​​​​" at bounding box center [158, 158] width 147 height 14
type textarea "{{ config( materialized='view' ) }} -- ========================================…"
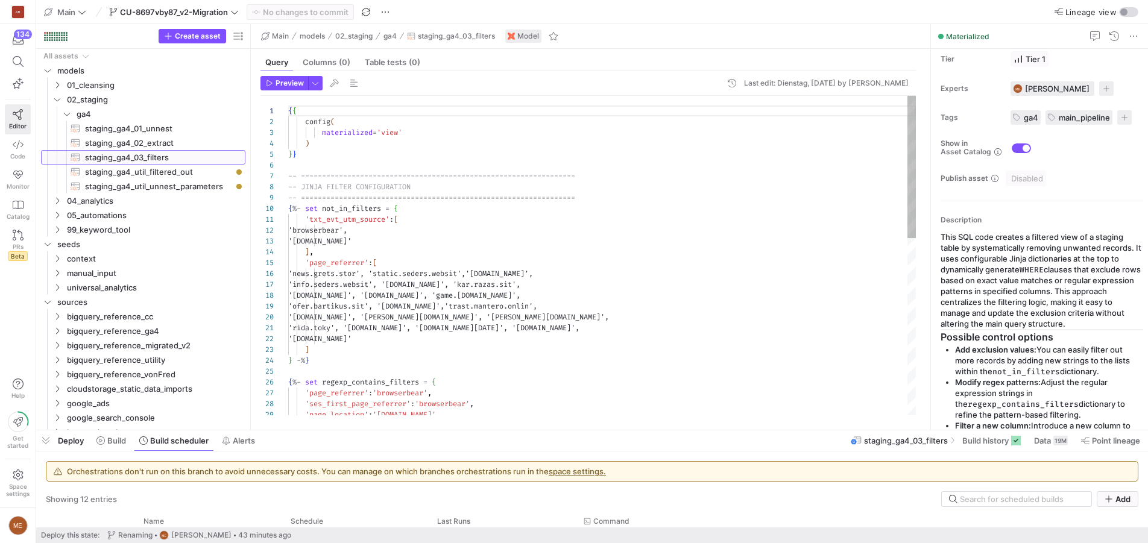
scroll to position [75, 0]
